Goal: Transaction & Acquisition: Purchase product/service

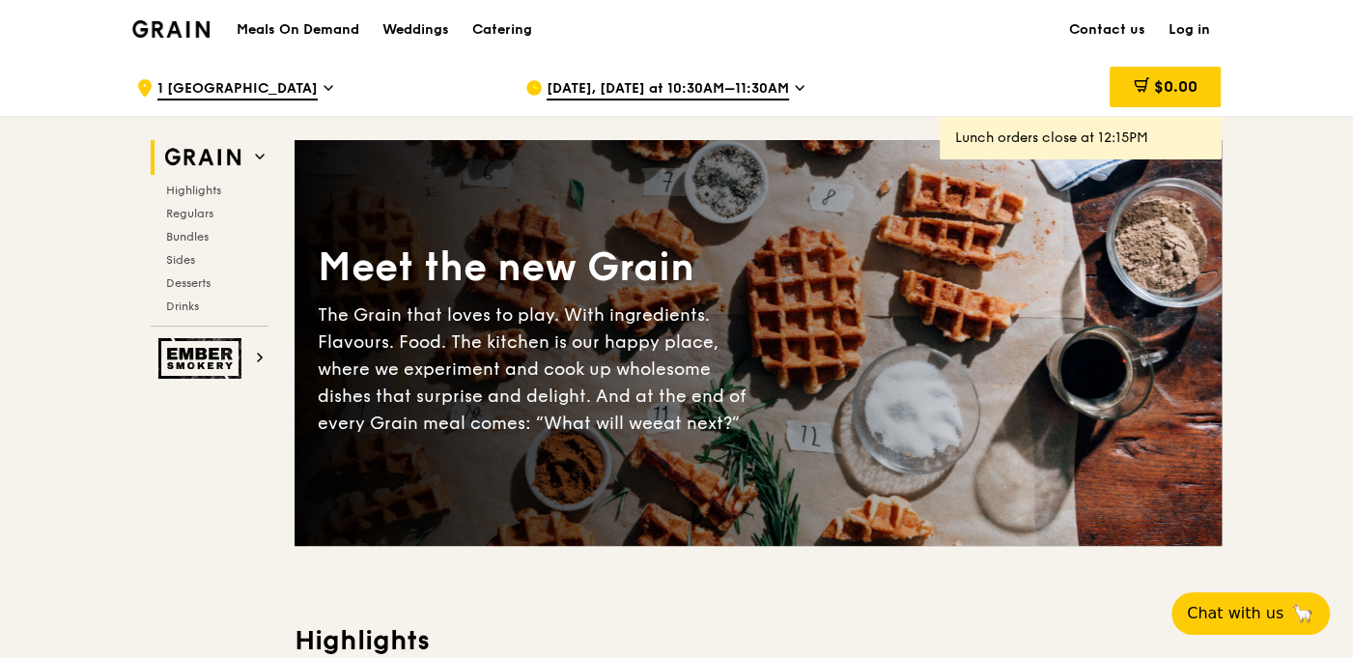
click at [657, 89] on span "[DATE], [DATE] at 10:30AM–11:30AM" at bounding box center [668, 89] width 242 height 21
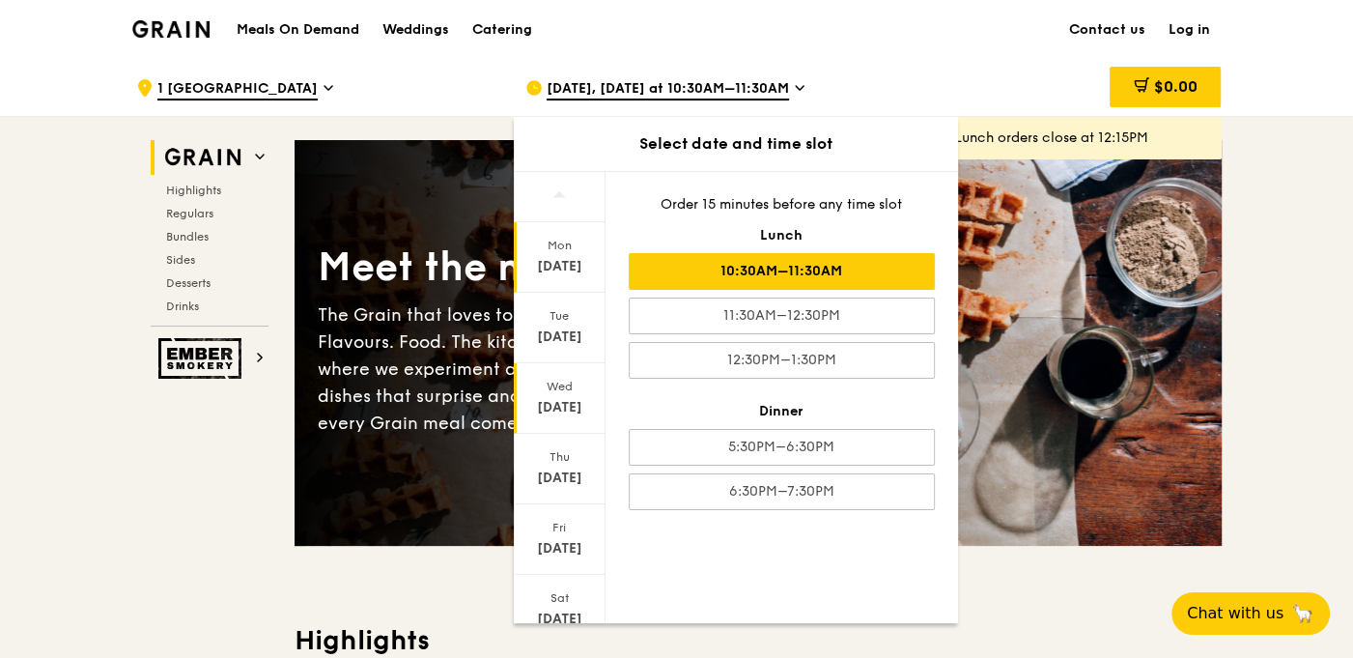
click at [570, 389] on div "Wed" at bounding box center [560, 386] width 86 height 15
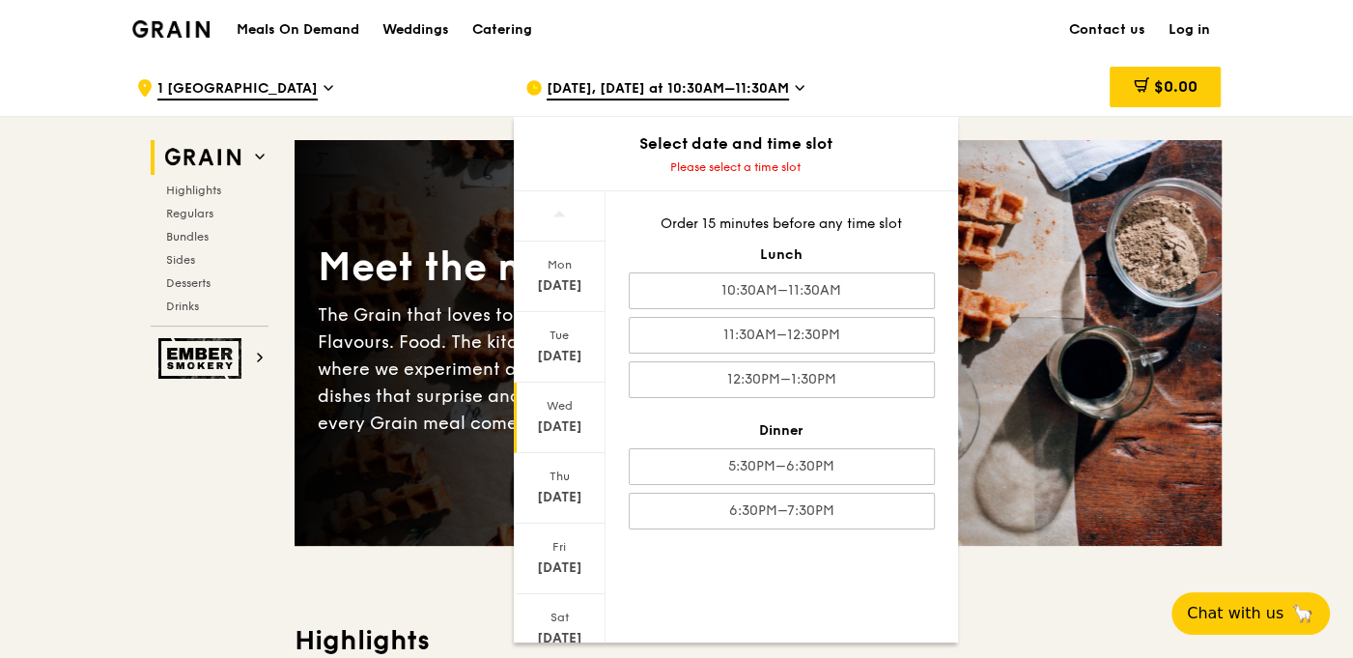
click at [553, 433] on div "[DATE]" at bounding box center [560, 426] width 86 height 19
click at [553, 398] on div "Wed" at bounding box center [560, 405] width 86 height 15
click at [570, 417] on div "[DATE]" at bounding box center [560, 426] width 86 height 19
click at [562, 406] on div "Wed" at bounding box center [560, 405] width 86 height 15
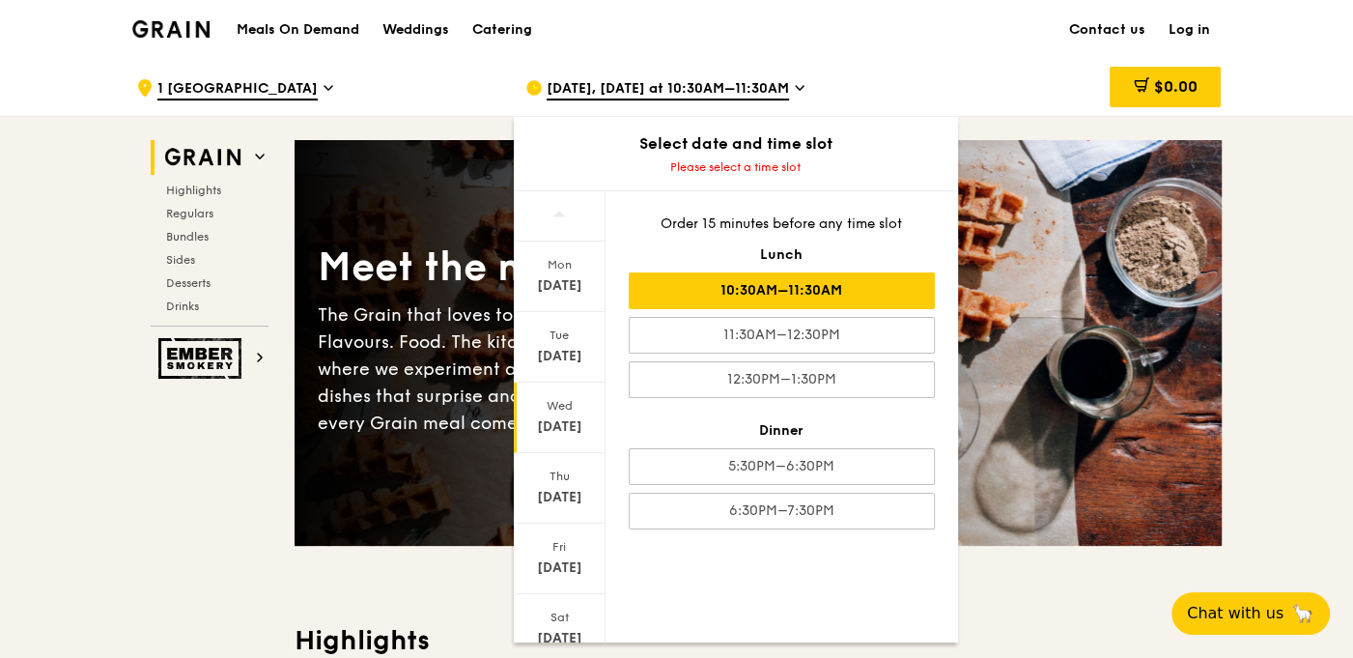
click at [768, 282] on div "10:30AM–11:30AM" at bounding box center [782, 290] width 306 height 37
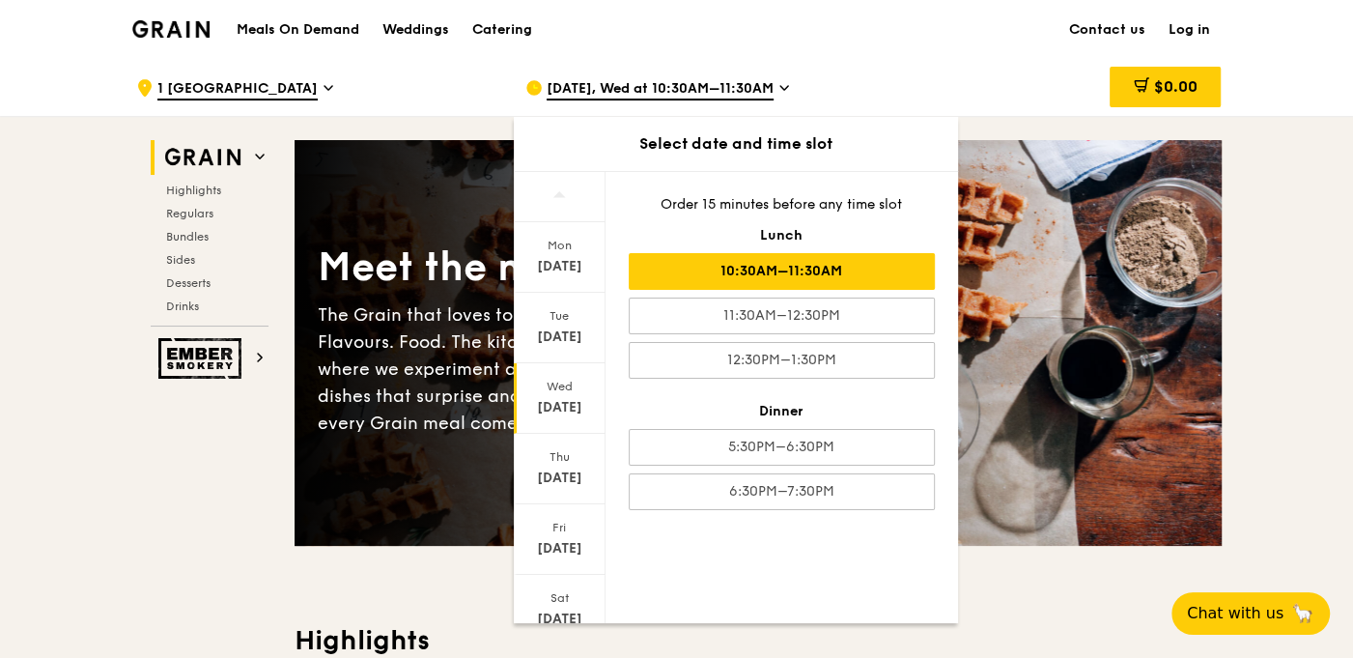
click at [829, 261] on div "10:30AM–11:30AM" at bounding box center [782, 271] width 306 height 37
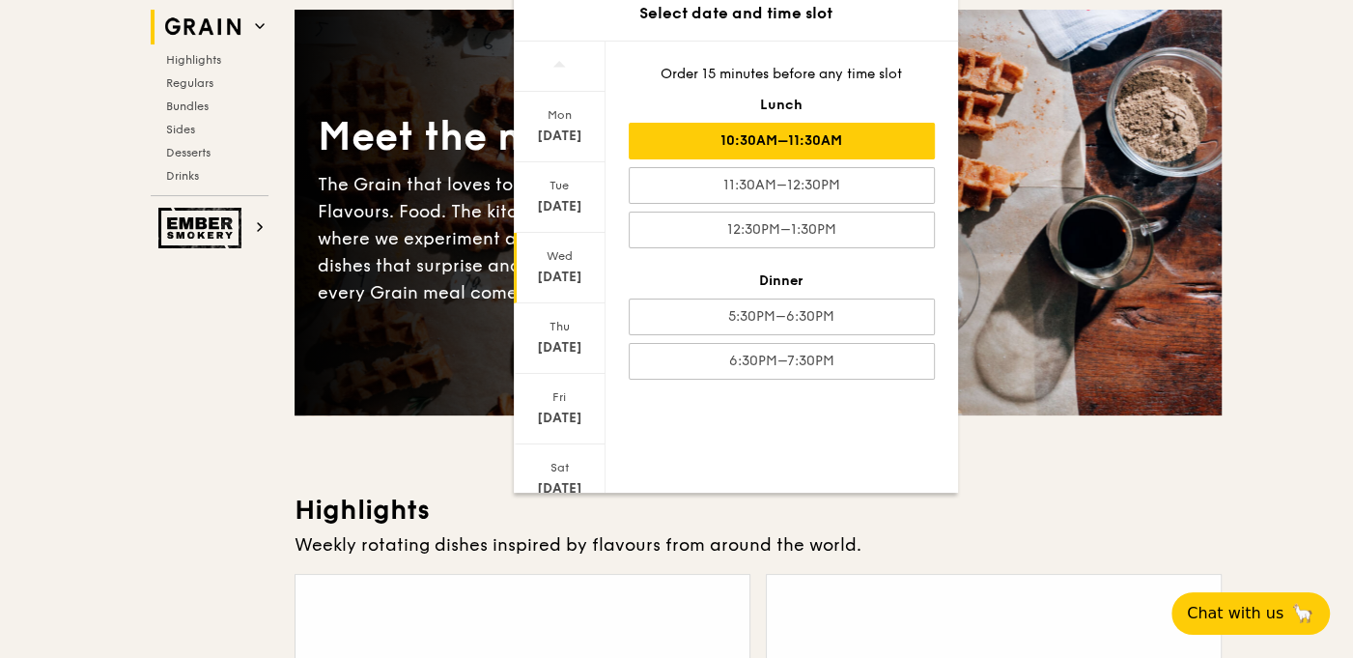
scroll to position [193, 0]
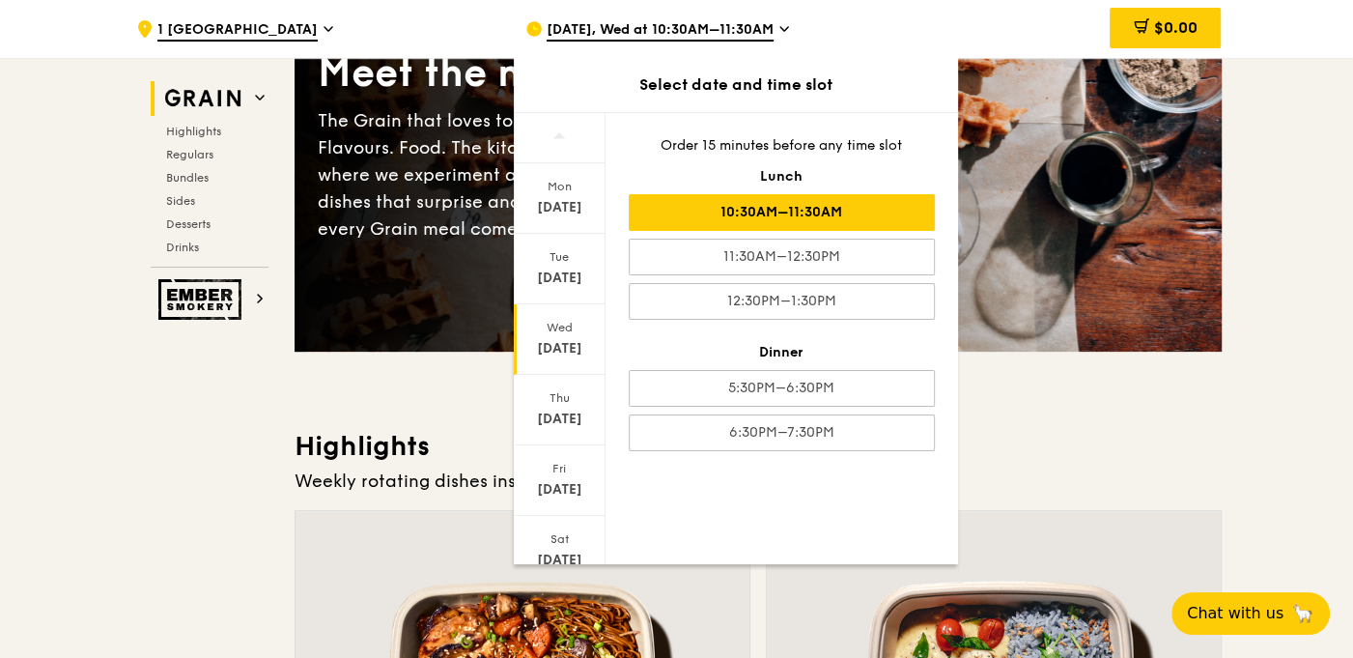
click at [1044, 461] on h3 "Highlights" at bounding box center [758, 446] width 927 height 35
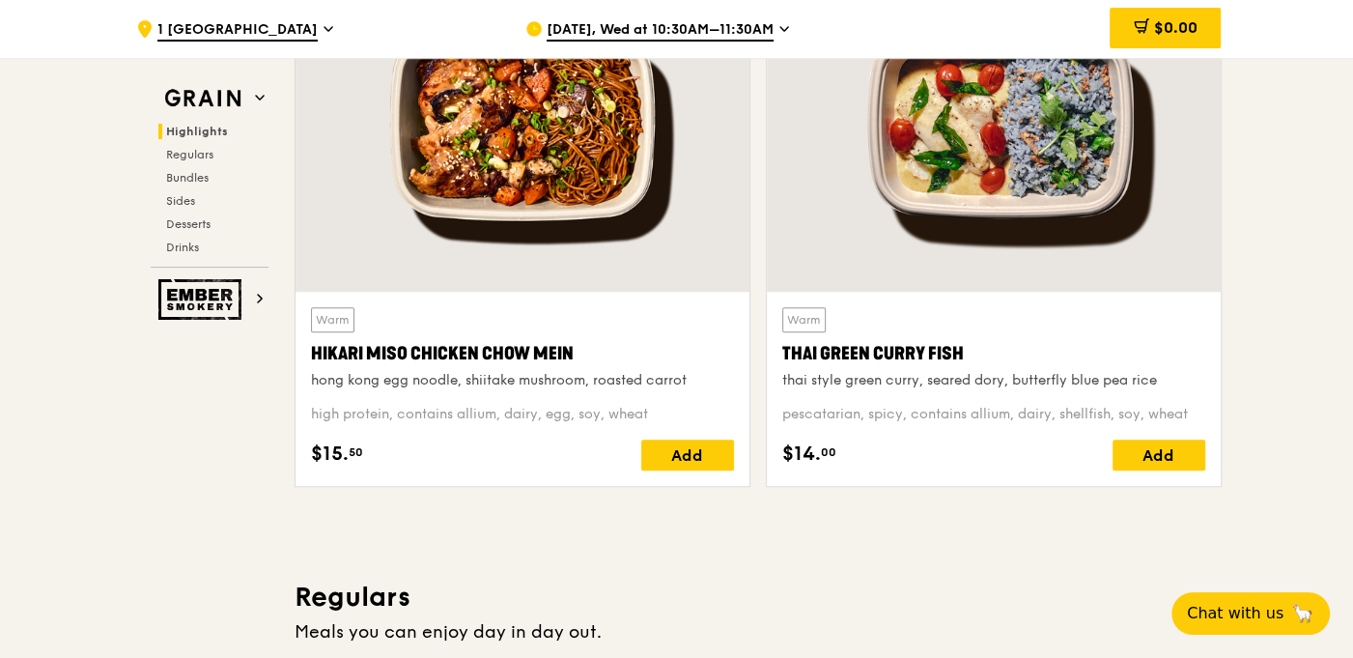
scroll to position [983, 0]
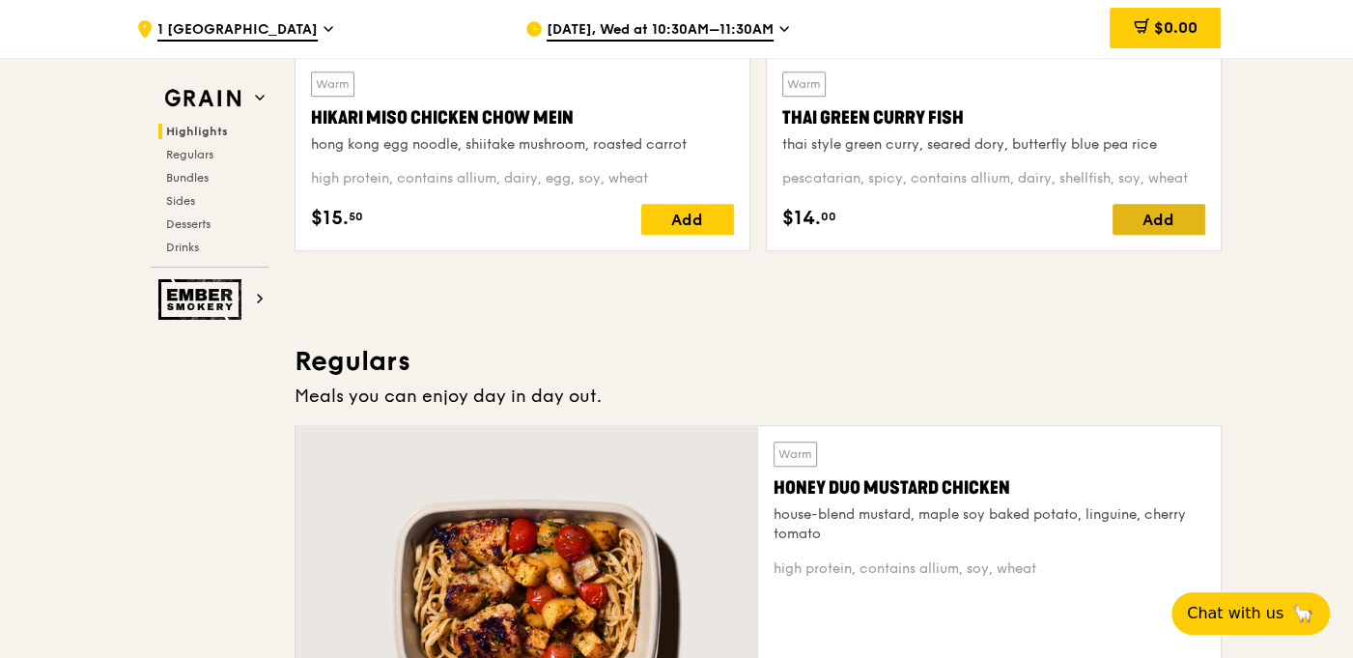
click at [1160, 218] on div "Add" at bounding box center [1158, 219] width 93 height 31
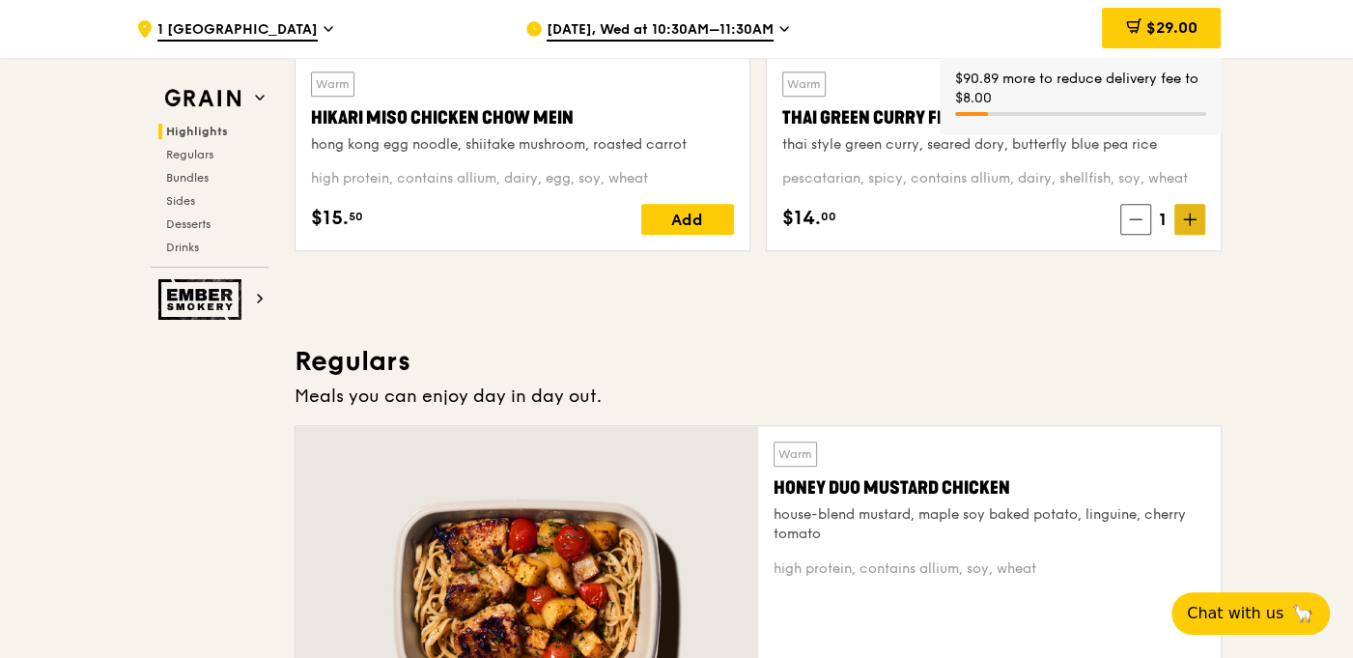
click at [1192, 223] on icon at bounding box center [1190, 219] width 14 height 14
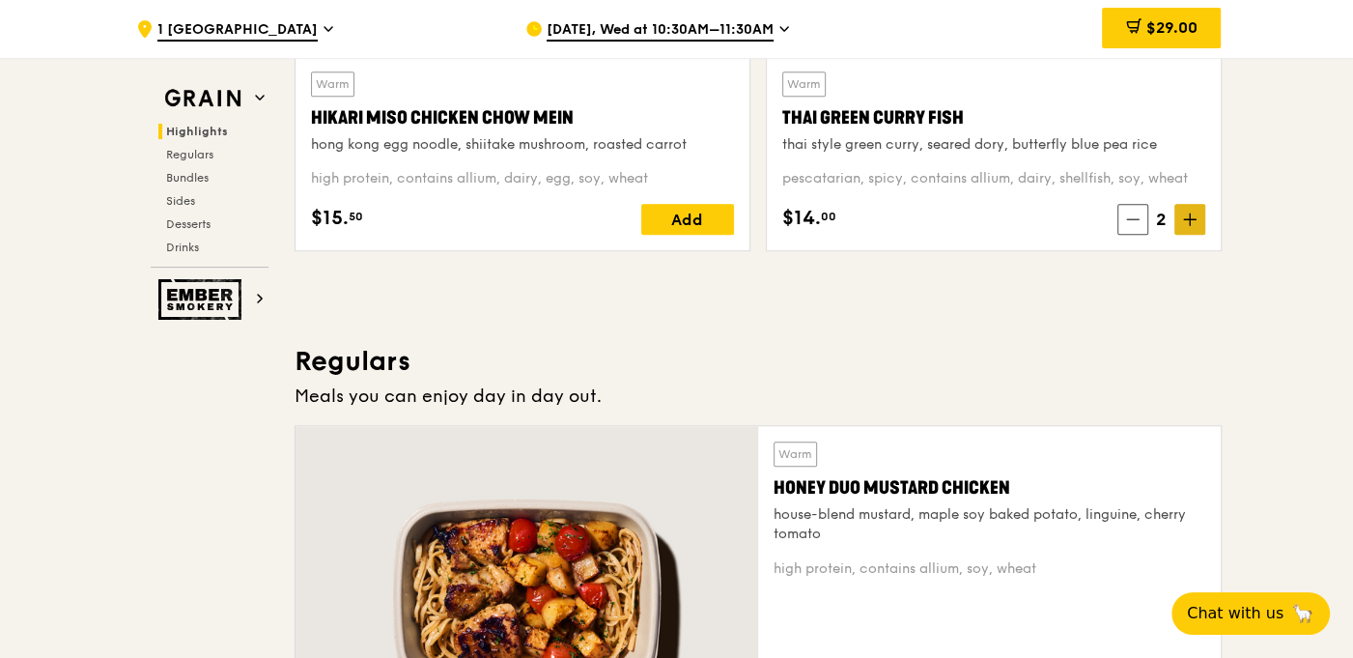
click at [1192, 223] on icon at bounding box center [1190, 219] width 14 height 14
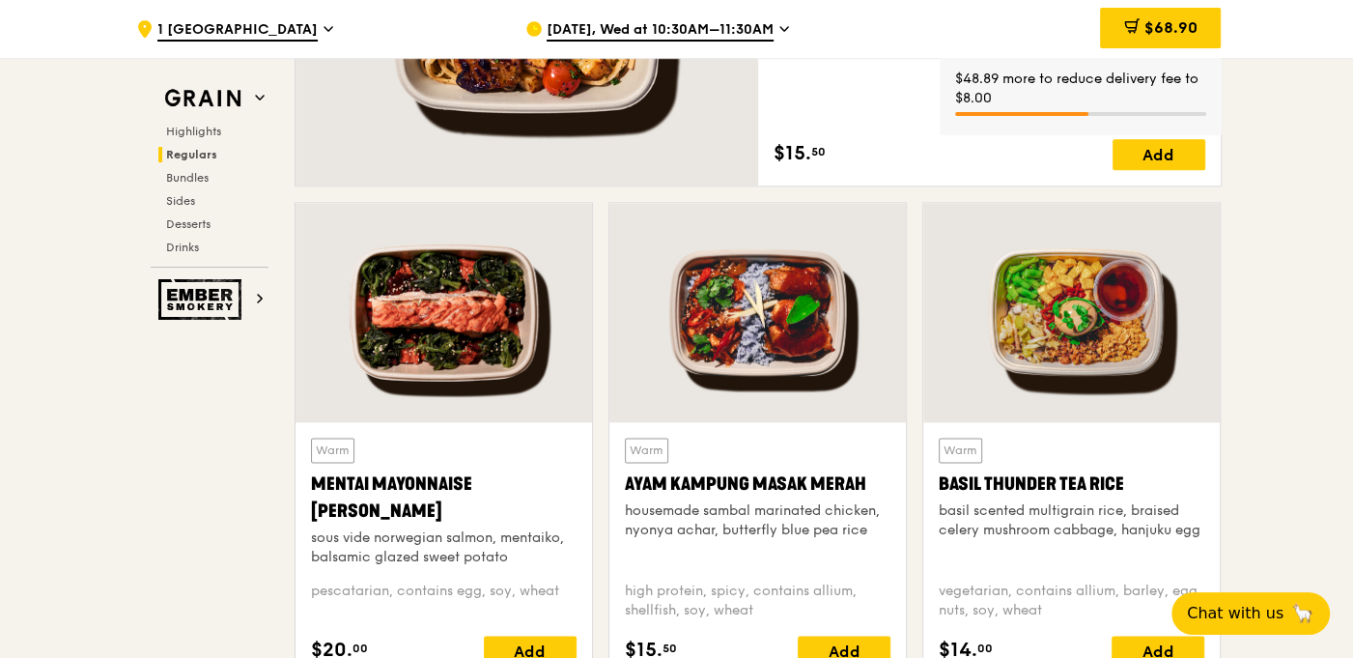
scroll to position [1756, 0]
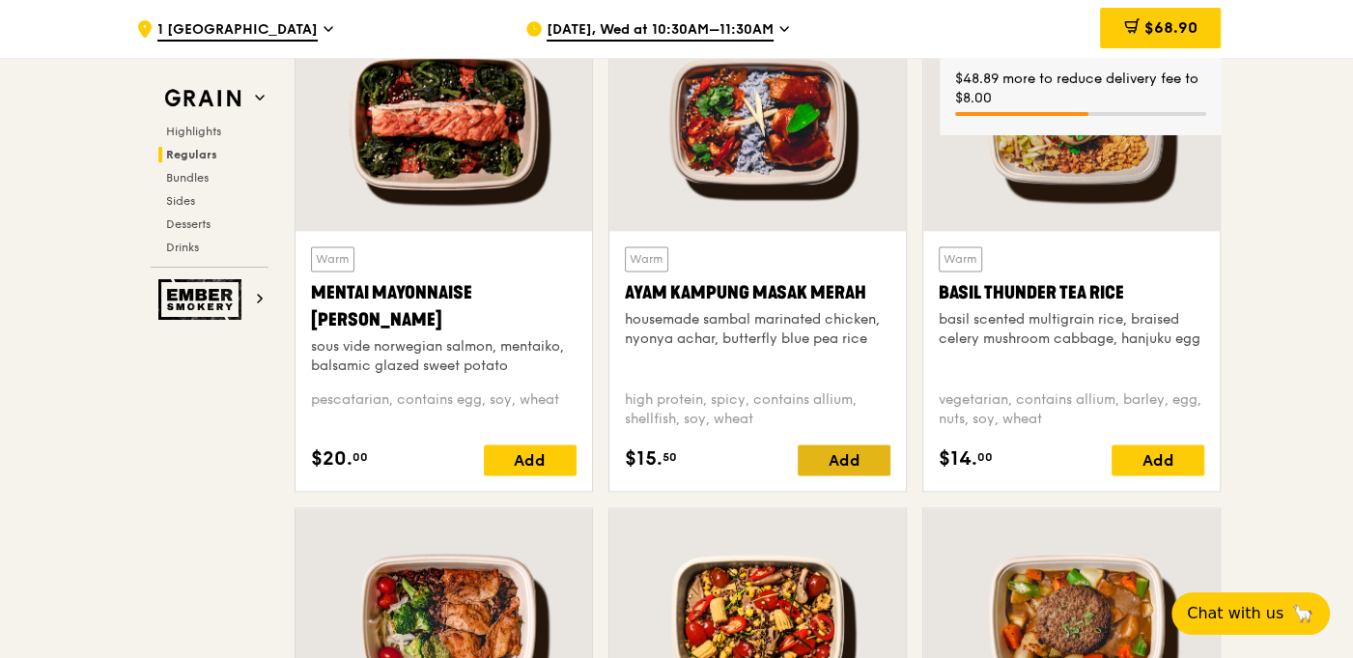
click at [857, 448] on div "Add" at bounding box center [844, 459] width 93 height 31
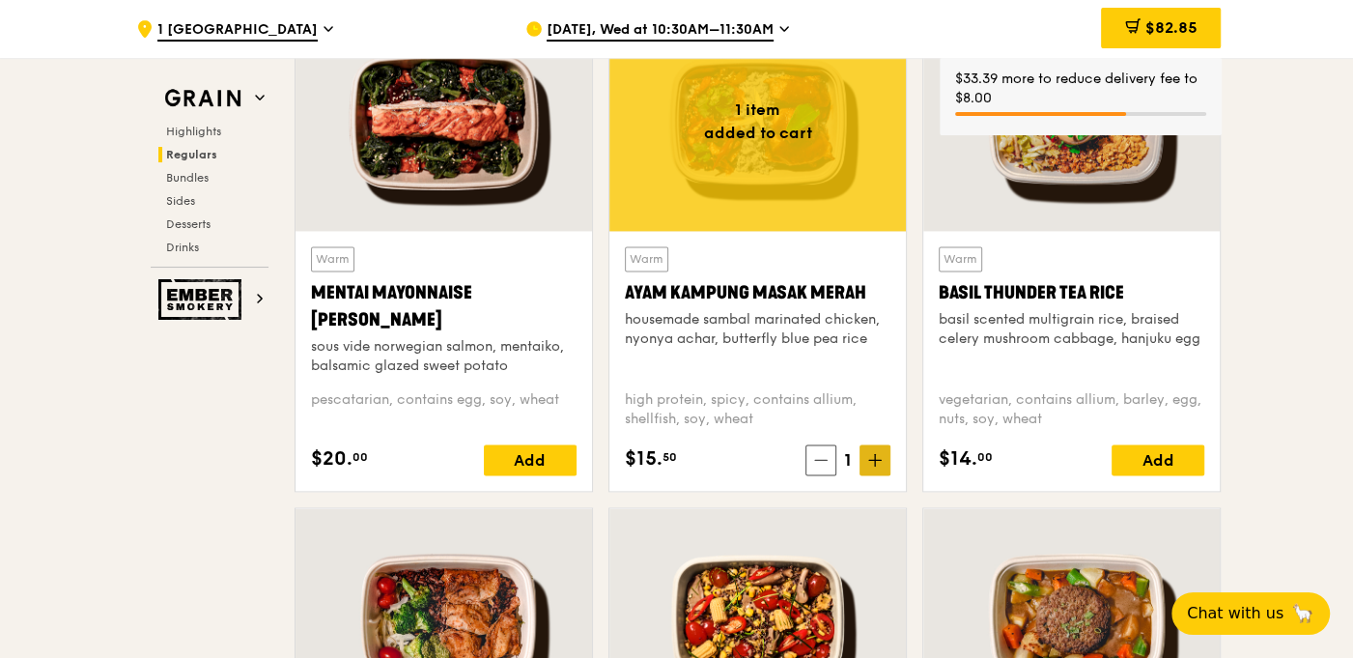
click at [863, 459] on span at bounding box center [874, 459] width 31 height 31
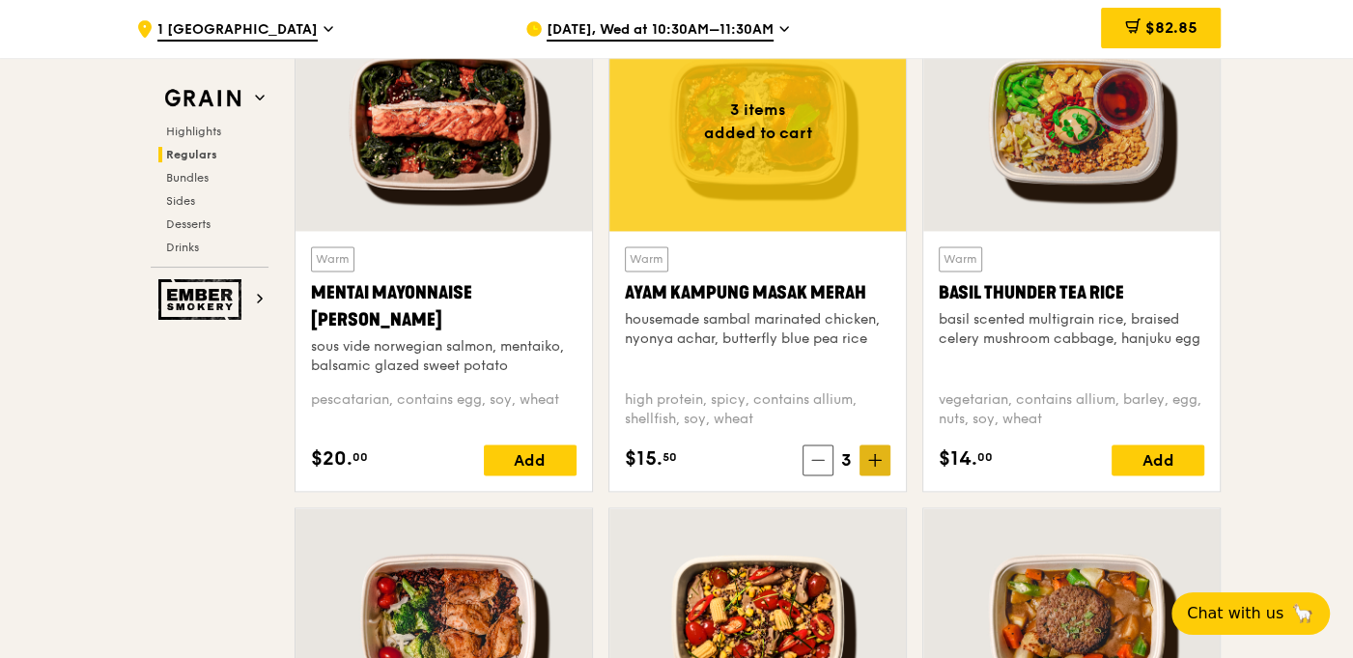
click at [863, 459] on span at bounding box center [874, 459] width 31 height 31
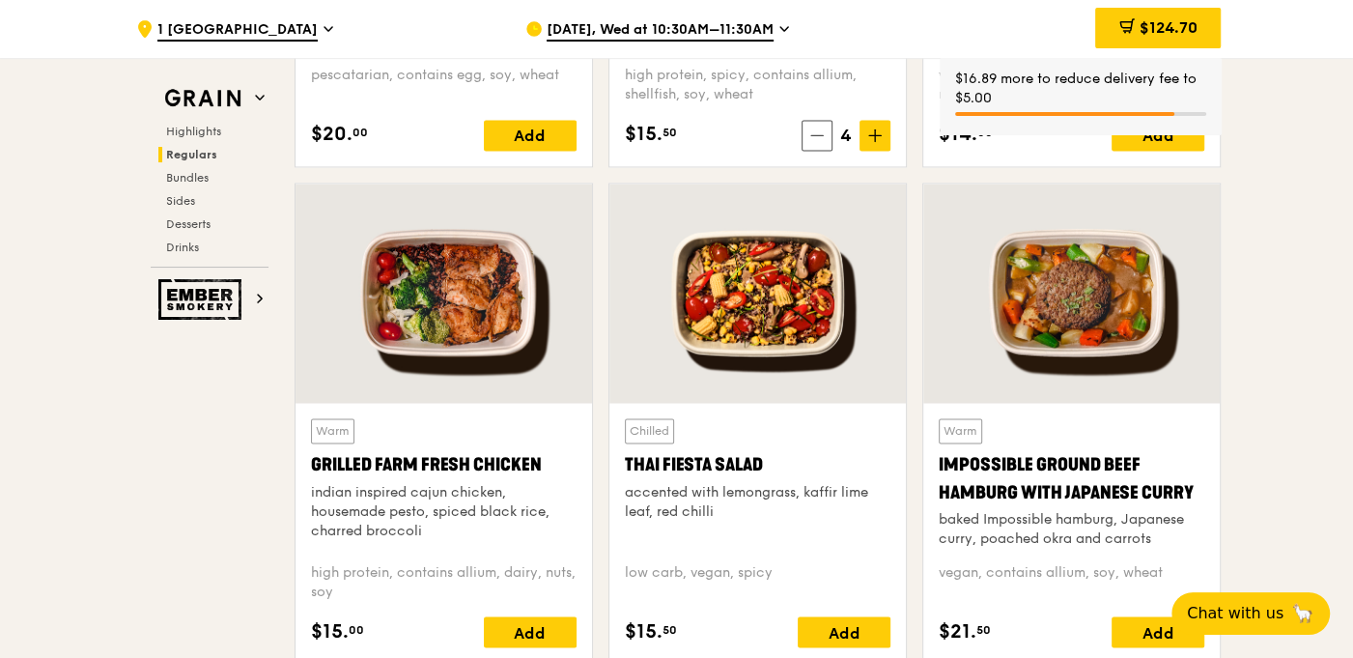
scroll to position [2238, 0]
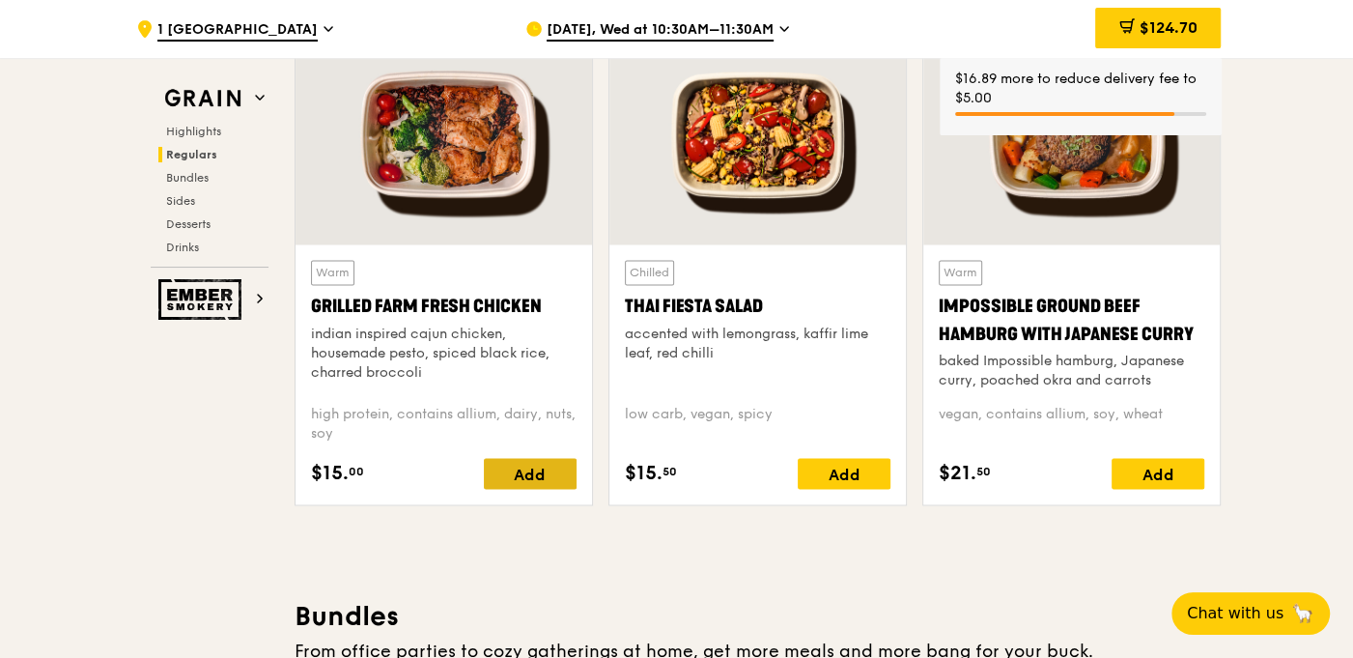
click at [530, 468] on div "Add" at bounding box center [530, 473] width 93 height 31
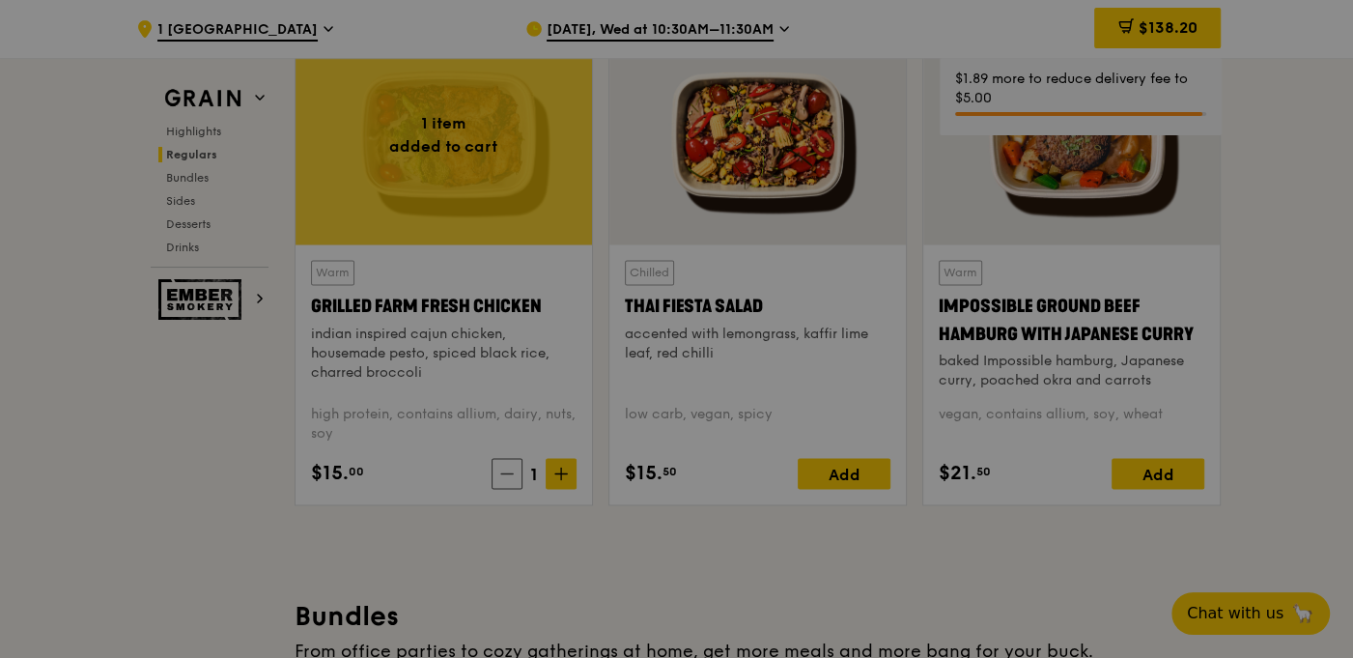
click at [572, 467] on div at bounding box center [676, 329] width 1353 height 658
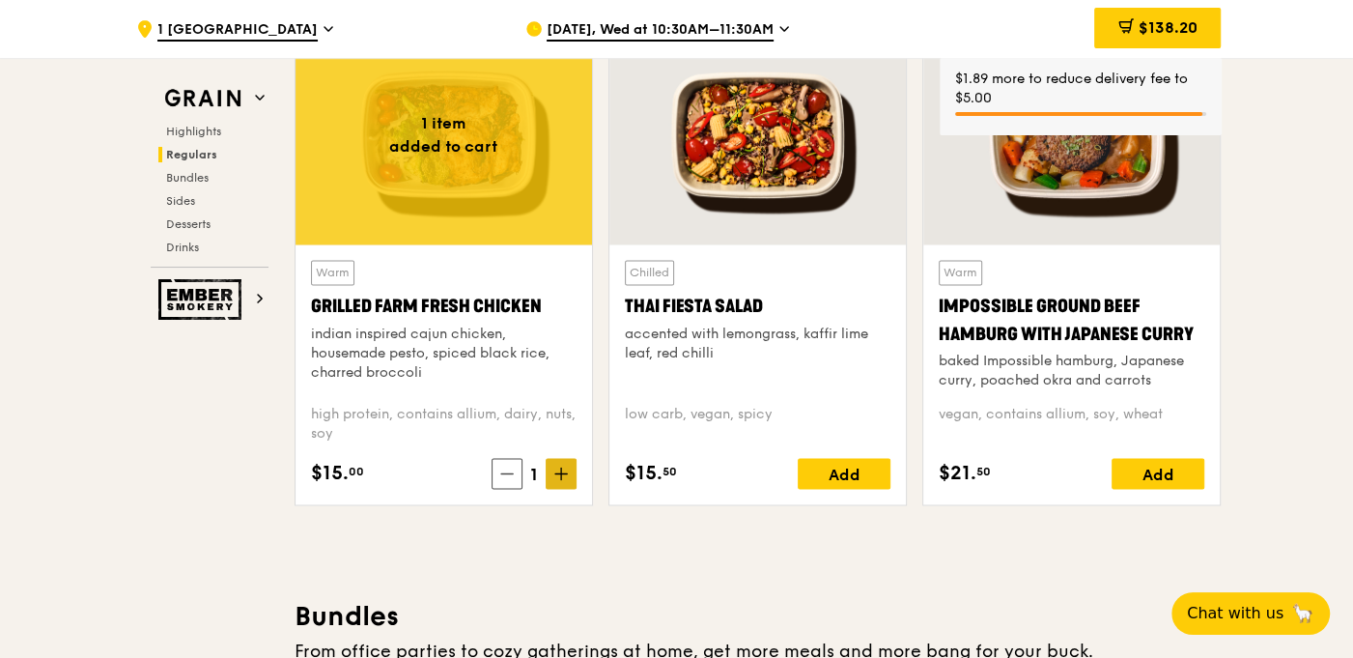
click at [565, 467] on icon at bounding box center [561, 473] width 14 height 14
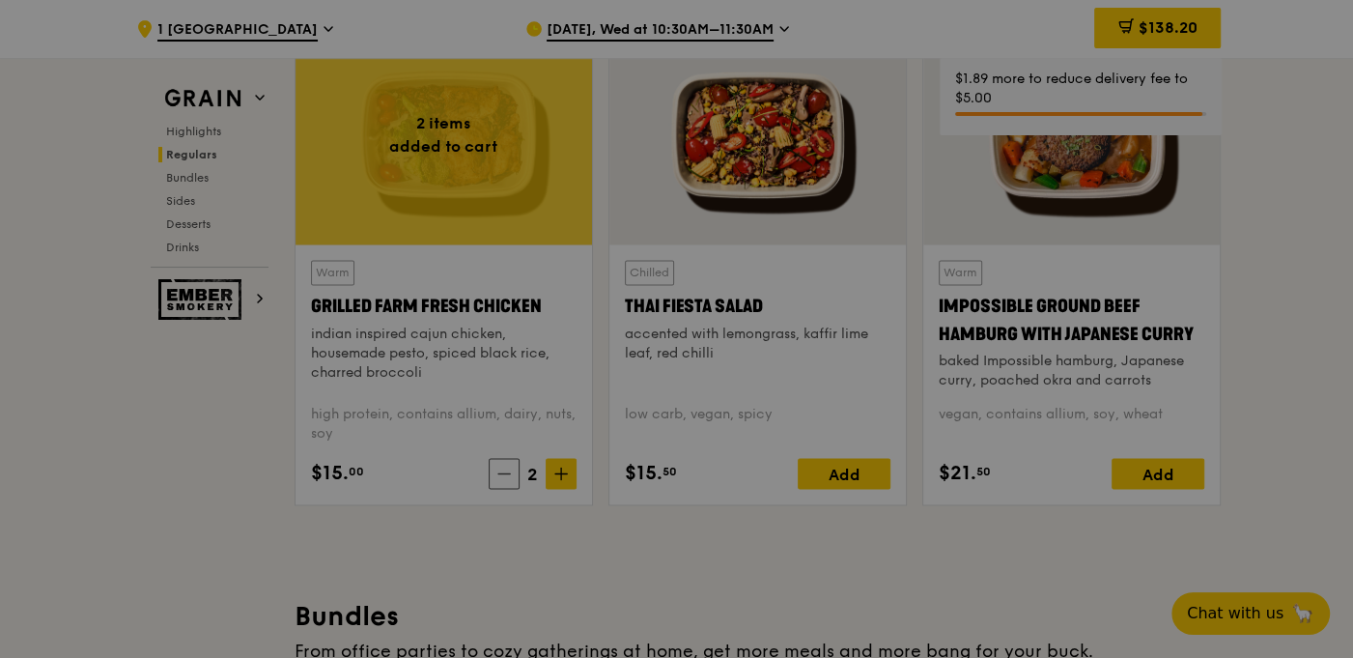
click at [267, 496] on div at bounding box center [676, 329] width 1353 height 658
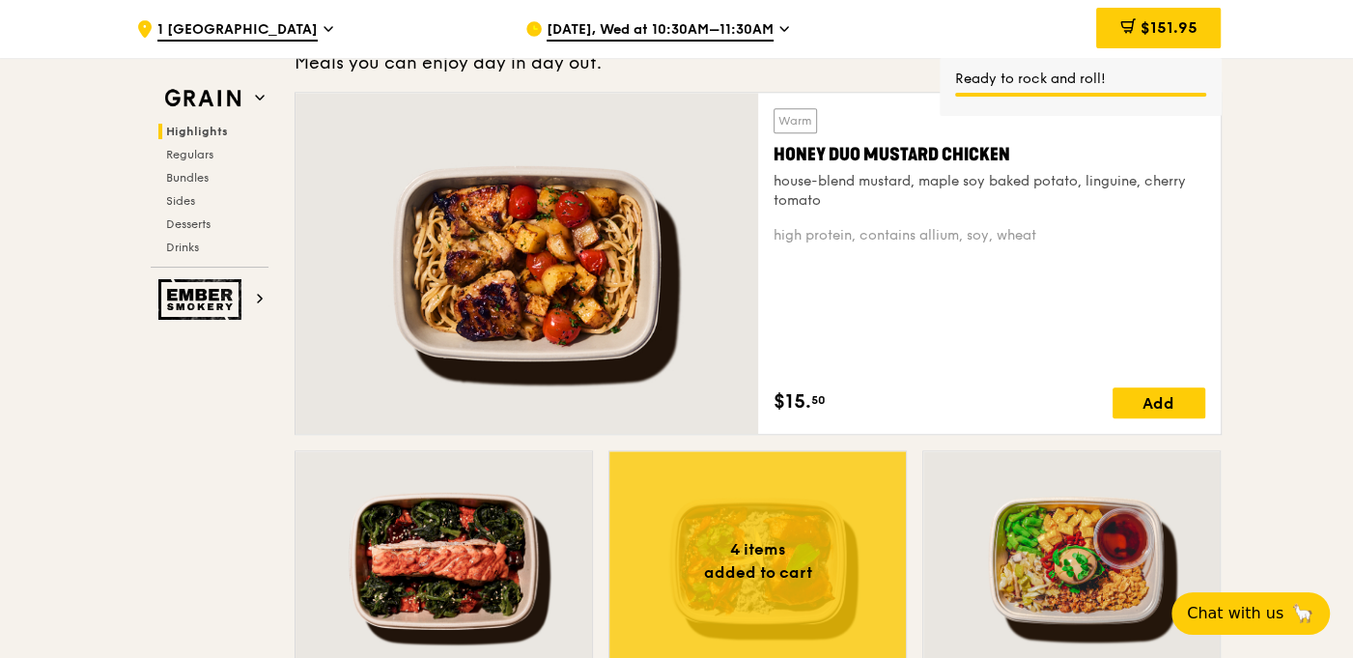
scroll to position [1176, 0]
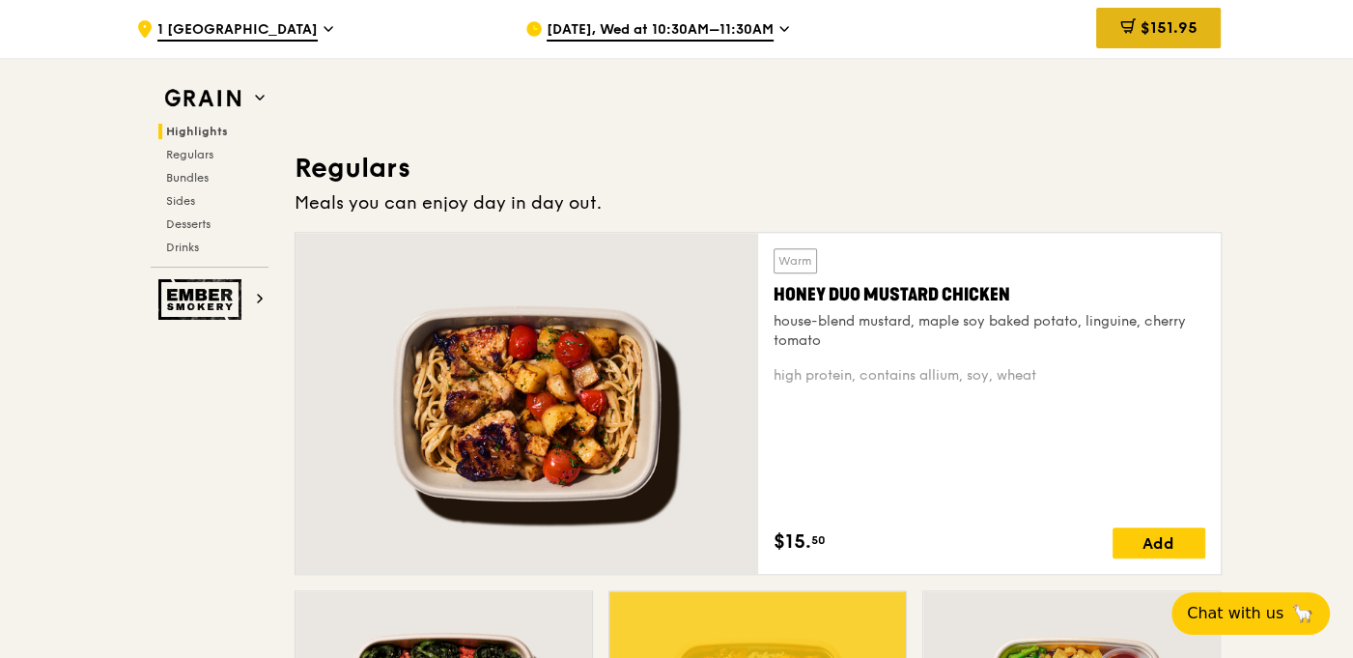
click at [1147, 16] on div "$151.95" at bounding box center [1158, 28] width 125 height 41
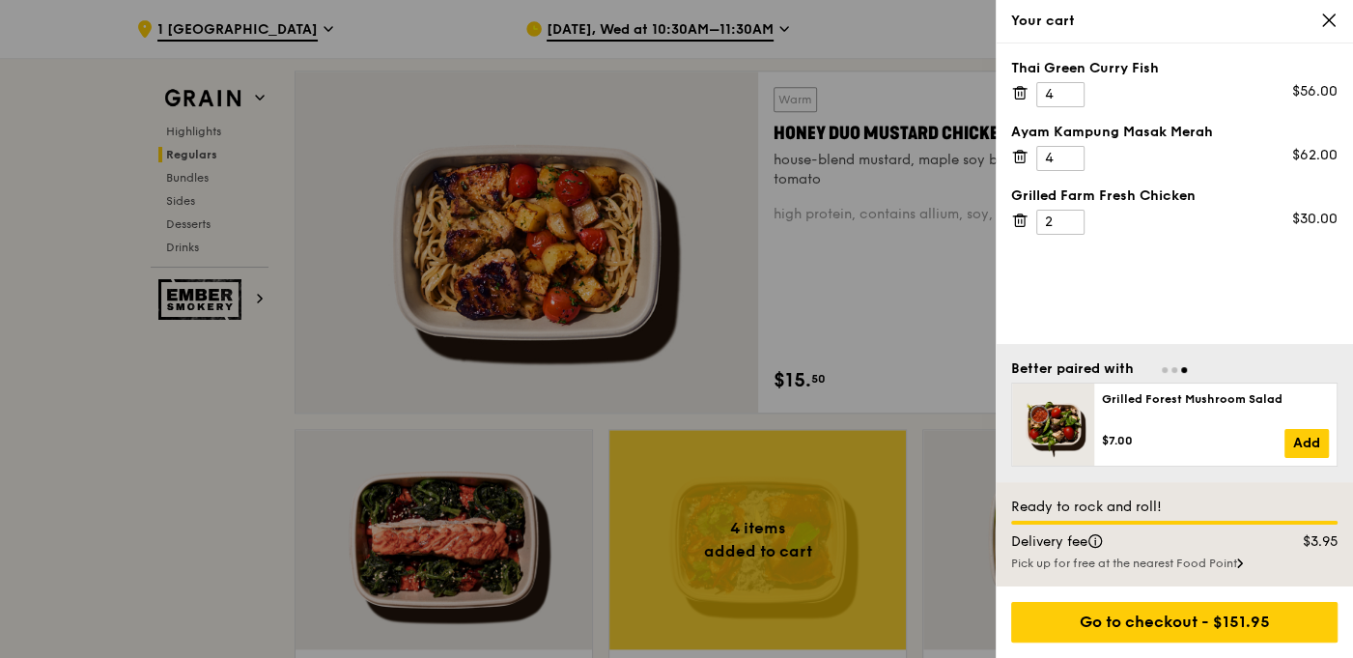
scroll to position [1369, 0]
